Goal: Transaction & Acquisition: Purchase product/service

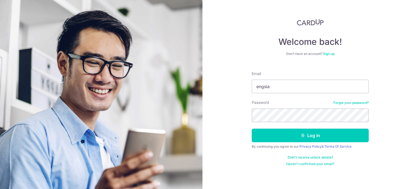
type input "engsiang.ang@gmail.com"
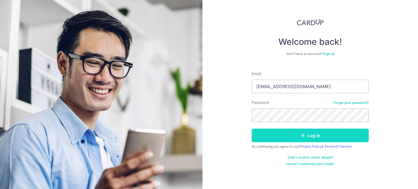
click at [265, 130] on button "Log in" at bounding box center [310, 136] width 117 height 14
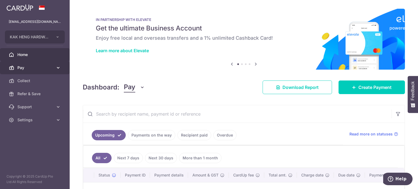
click at [22, 70] on span "Pay" at bounding box center [35, 67] width 36 height 5
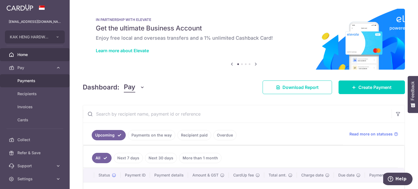
click at [32, 80] on span "Payments" at bounding box center [35, 80] width 36 height 5
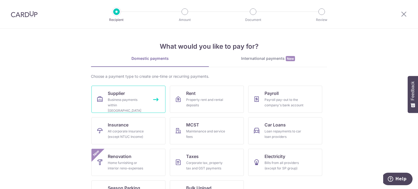
click at [131, 105] on div "Business payments within Singapore" at bounding box center [127, 105] width 39 height 16
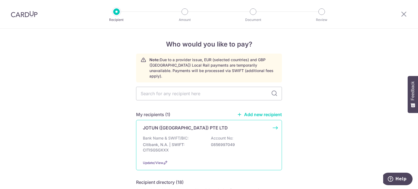
click at [164, 127] on div "JOTUN ([GEOGRAPHIC_DATA]) PTE LTD Bank Name & SWIFT/BIC: Citibank, N.A. | SWIFT…" at bounding box center [209, 145] width 146 height 50
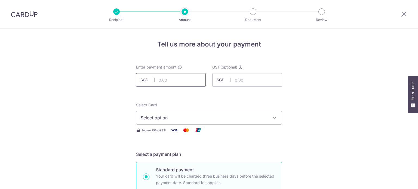
drag, startPoint x: 0, startPoint y: 0, endPoint x: 181, endPoint y: 79, distance: 197.2
click at [181, 79] on input "text" at bounding box center [171, 80] width 70 height 14
click at [177, 81] on input "text" at bounding box center [171, 80] width 70 height 14
type input "9,548.40"
click at [244, 80] on input "text" at bounding box center [247, 80] width 70 height 14
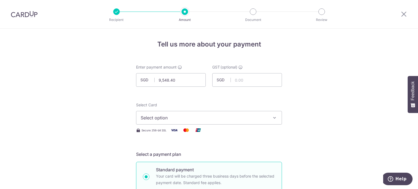
click at [161, 117] on span "Select option" at bounding box center [204, 118] width 127 height 7
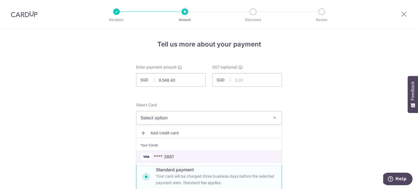
click at [164, 154] on span "**** 3861" at bounding box center [164, 157] width 20 height 7
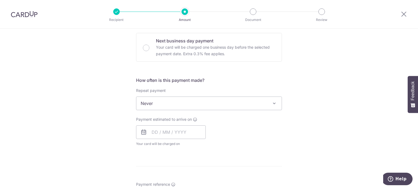
scroll to position [163, 0]
click at [160, 132] on input "text" at bounding box center [171, 131] width 70 height 14
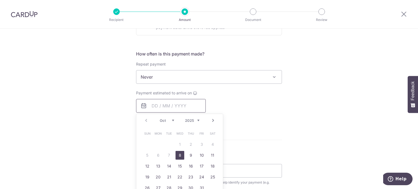
scroll to position [218, 0]
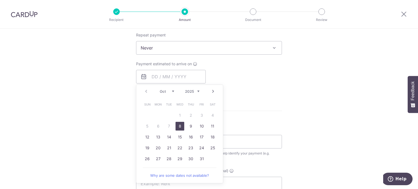
click at [178, 125] on link "8" at bounding box center [180, 126] width 9 height 9
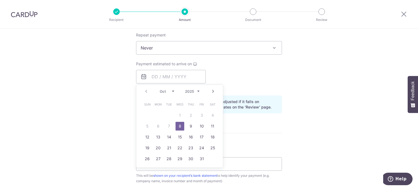
type input "[DATE]"
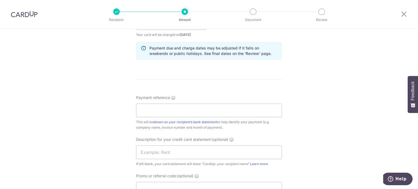
scroll to position [272, 0]
click at [174, 112] on input "Payment reference" at bounding box center [209, 110] width 146 height 14
click at [179, 107] on input "KAK HENG HW MAR25 INV" at bounding box center [209, 110] width 146 height 14
click at [179, 106] on input "KAK HENG HW MAR25 INV" at bounding box center [209, 110] width 146 height 14
drag, startPoint x: 183, startPoint y: 106, endPoint x: 172, endPoint y: 112, distance: 12.2
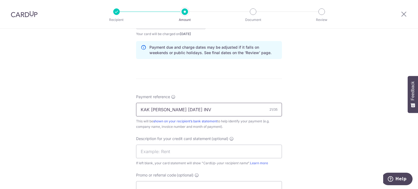
click at [172, 112] on input "KAK HENG HW MAR25 INV" at bounding box center [209, 110] width 146 height 14
type input "KAK HENG HW JUN25 INV"
click at [174, 142] on div "Description for your credit card statement (optional) If left blank, your card …" at bounding box center [209, 151] width 146 height 30
click at [167, 150] on input "text" at bounding box center [209, 152] width 146 height 14
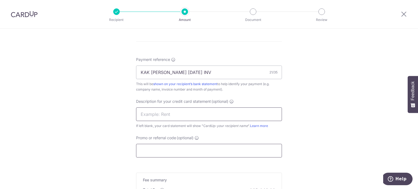
scroll to position [327, 0]
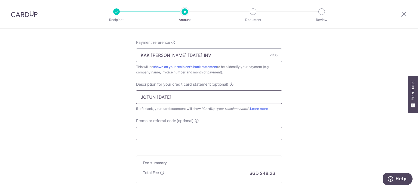
type input "JOTUN [DATE]"
click at [154, 132] on input "Promo or referral code (optional)" at bounding box center [209, 134] width 146 height 14
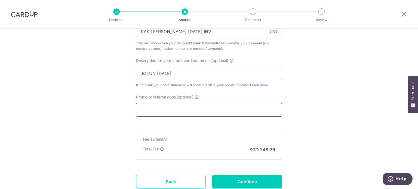
scroll to position [381, 0]
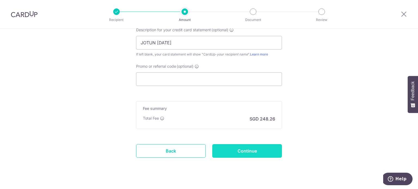
click at [241, 148] on input "Continue" at bounding box center [247, 151] width 70 height 14
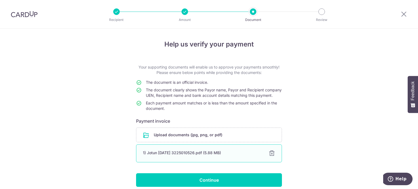
scroll to position [28, 0]
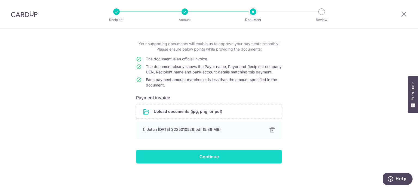
click at [175, 157] on input "Continue" at bounding box center [209, 157] width 146 height 14
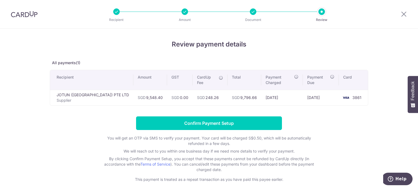
click at [94, 74] on th "Recipient" at bounding box center [91, 80] width 83 height 20
click at [251, 13] on div at bounding box center [253, 11] width 7 height 7
click at [116, 11] on div at bounding box center [116, 11] width 7 height 7
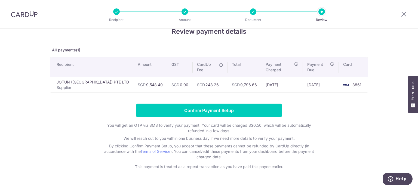
scroll to position [20, 0]
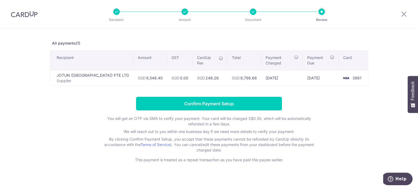
drag, startPoint x: 350, startPoint y: 72, endPoint x: 346, endPoint y: 75, distance: 5.8
click at [348, 75] on td "3861" at bounding box center [353, 78] width 29 height 16
click at [61, 59] on th "Recipient" at bounding box center [91, 61] width 83 height 20
drag, startPoint x: 62, startPoint y: 56, endPoint x: 64, endPoint y: 54, distance: 2.9
click at [63, 55] on th "Recipient" at bounding box center [91, 61] width 83 height 20
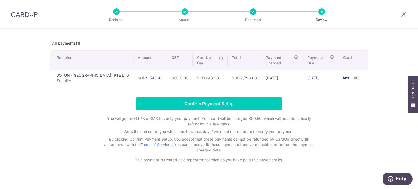
drag, startPoint x: 87, startPoint y: 56, endPoint x: 126, endPoint y: 53, distance: 39.3
click at [100, 56] on th "Recipient" at bounding box center [91, 61] width 83 height 20
drag, startPoint x: 126, startPoint y: 53, endPoint x: 134, endPoint y: 51, distance: 7.8
click at [133, 52] on th "Amount" at bounding box center [150, 61] width 34 height 20
click at [403, 16] on icon at bounding box center [404, 14] width 7 height 7
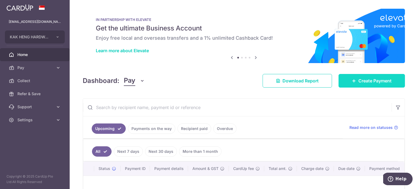
click at [366, 79] on span "Create Payment" at bounding box center [375, 81] width 33 height 7
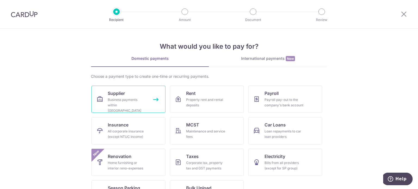
click at [127, 95] on link "Supplier Business payments within Singapore" at bounding box center [129, 99] width 74 height 27
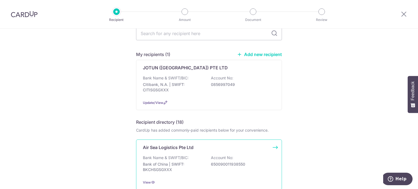
scroll to position [109, 0]
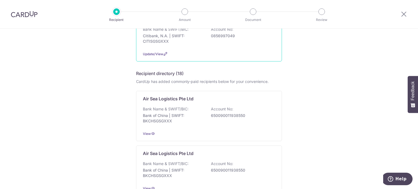
click at [183, 51] on div "Update/View" at bounding box center [209, 54] width 132 height 6
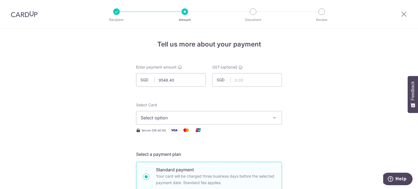
type input "9,548.40"
drag, startPoint x: 207, startPoint y: 126, endPoint x: 205, endPoint y: 122, distance: 3.7
click at [207, 125] on div "Select Card Select option Add credit card Your Cards **** 3861 Secure 256-bit S…" at bounding box center [209, 117] width 146 height 31
click at [205, 120] on span "Select option" at bounding box center [204, 118] width 127 height 7
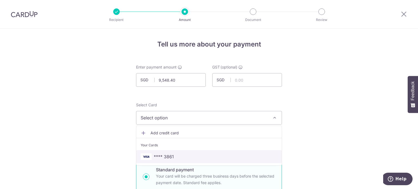
drag, startPoint x: 164, startPoint y: 157, endPoint x: 166, endPoint y: 154, distance: 3.3
click at [164, 156] on span "**** 3861" at bounding box center [164, 157] width 20 height 7
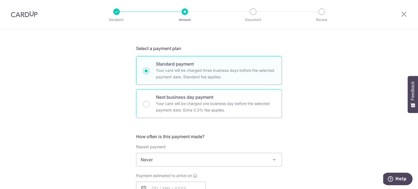
scroll to position [136, 0]
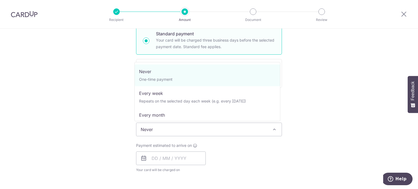
click at [149, 131] on span "Never" at bounding box center [208, 129] width 145 height 13
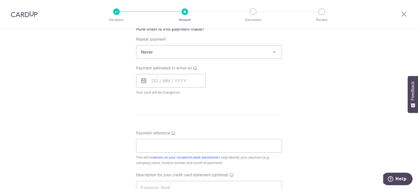
scroll to position [218, 0]
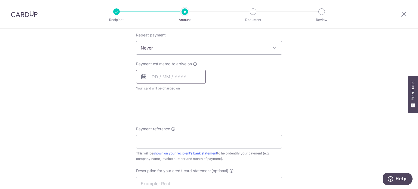
click at [160, 83] on div "Payment estimated to arrive on Your card will be charged on for the first payme…" at bounding box center [171, 76] width 70 height 30
click at [160, 79] on input "text" at bounding box center [171, 77] width 70 height 14
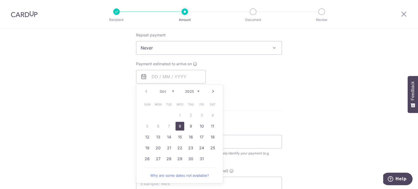
click at [176, 123] on link "8" at bounding box center [180, 126] width 9 height 9
type input "[DATE]"
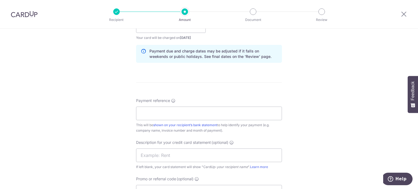
scroll to position [272, 0]
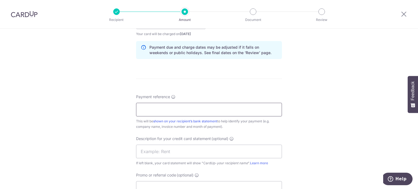
click at [166, 115] on div "Payment reference This will be shown on your recipient’s bank statement to help…" at bounding box center [209, 111] width 146 height 35
click at [165, 109] on input "Payment reference" at bounding box center [209, 110] width 146 height 14
click at [154, 113] on input "Payment reference" at bounding box center [209, 110] width 146 height 14
type input "CD3225010526"
click at [158, 154] on input "text" at bounding box center [209, 152] width 146 height 14
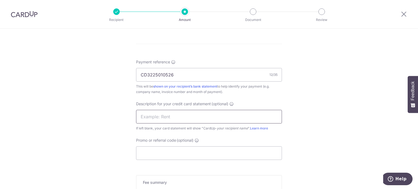
scroll to position [354, 0]
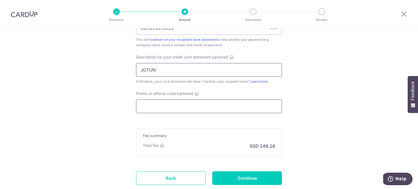
type input "JOTUN JUN25"
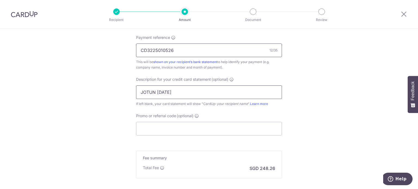
scroll to position [300, 0]
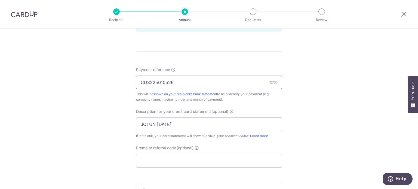
click at [170, 81] on input "CD3225010526" at bounding box center [209, 83] width 146 height 14
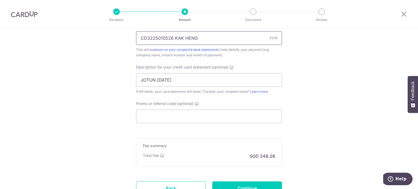
scroll to position [390, 0]
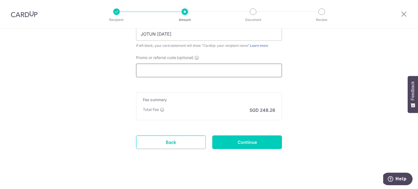
type input "CD3225010526 KAK HENG"
click at [163, 73] on input "Promo or referral code (optional)" at bounding box center [209, 71] width 146 height 14
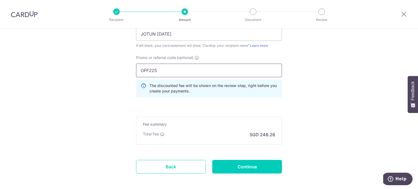
type input "OFF225"
click at [213, 135] on div "Total Fee SGD 248.26" at bounding box center [209, 135] width 132 height 7
click at [232, 166] on input "Continue" at bounding box center [247, 167] width 70 height 14
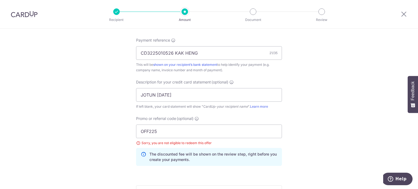
scroll to position [422, 0]
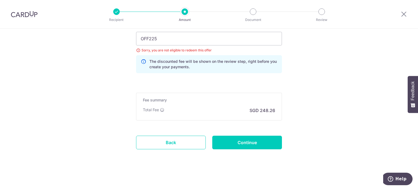
click at [172, 69] on div "The discounted fee will be shown on the review step, right before you create yo…" at bounding box center [209, 64] width 146 height 18
drag, startPoint x: 165, startPoint y: 42, endPoint x: 110, endPoint y: 54, distance: 56.6
type input "OFF225"
drag, startPoint x: 211, startPoint y: 102, endPoint x: 215, endPoint y: 100, distance: 4.9
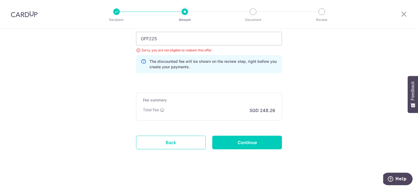
click at [214, 100] on h5 "Fee summary" at bounding box center [209, 100] width 132 height 5
click at [238, 142] on input "Continue" at bounding box center [247, 143] width 70 height 14
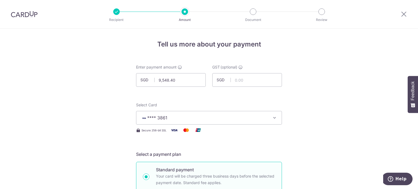
scroll to position [422, 0]
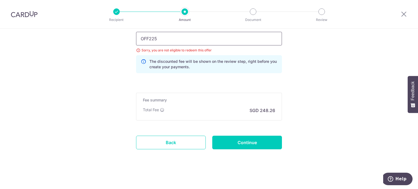
drag, startPoint x: 169, startPoint y: 37, endPoint x: 42, endPoint y: 54, distance: 127.2
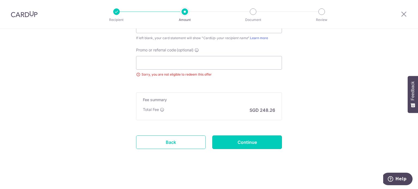
scroll to position [370, 0]
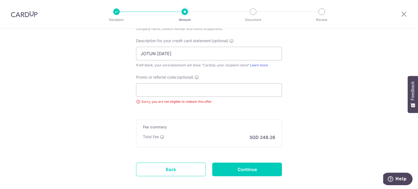
drag, startPoint x: 279, startPoint y: 121, endPoint x: 62, endPoint y: 76, distance: 221.7
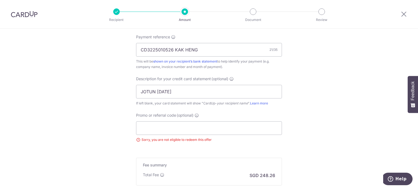
scroll to position [398, 0]
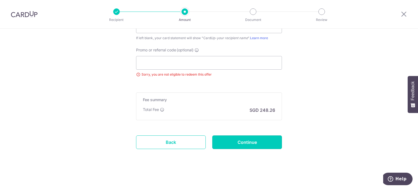
click at [263, 142] on input "Continue" at bounding box center [247, 143] width 70 height 14
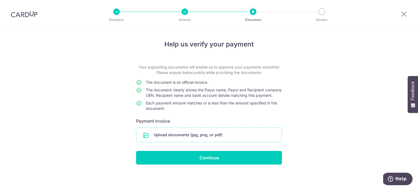
click at [219, 141] on input "file" at bounding box center [208, 135] width 145 height 14
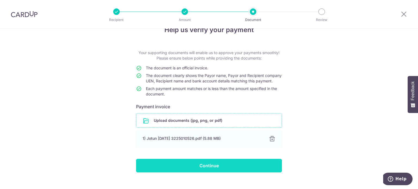
scroll to position [28, 0]
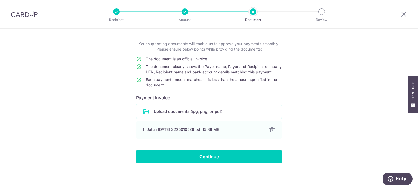
click at [201, 158] on input "Continue" at bounding box center [209, 157] width 146 height 14
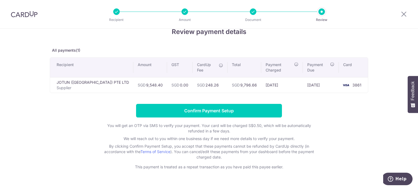
scroll to position [20, 0]
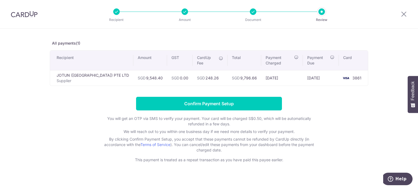
drag, startPoint x: 223, startPoint y: 60, endPoint x: 264, endPoint y: 53, distance: 41.5
click at [236, 59] on th "Total" at bounding box center [245, 61] width 34 height 20
drag, startPoint x: 219, startPoint y: 59, endPoint x: 215, endPoint y: 54, distance: 6.4
click at [228, 59] on th "Total" at bounding box center [245, 61] width 34 height 20
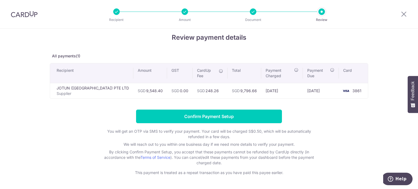
scroll to position [0, 0]
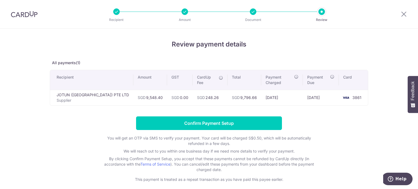
click at [185, 16] on div "Recipient Amount Document Review" at bounding box center [219, 14] width 234 height 28
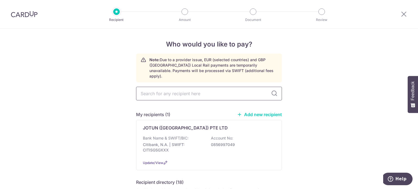
click at [162, 87] on input "text" at bounding box center [209, 94] width 146 height 14
